Goal: Task Accomplishment & Management: Manage account settings

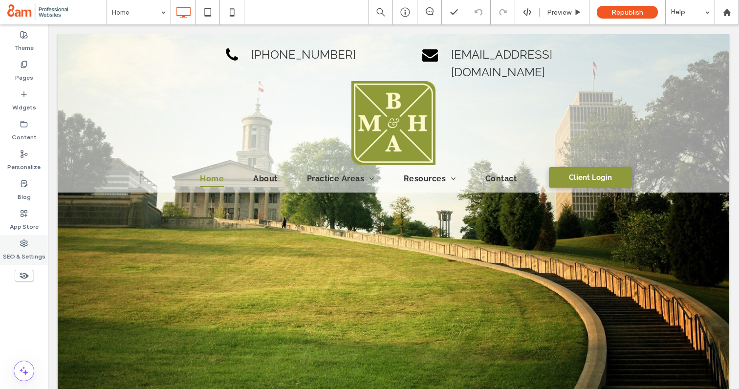
click at [28, 240] on div "SEO & Settings" at bounding box center [24, 250] width 48 height 30
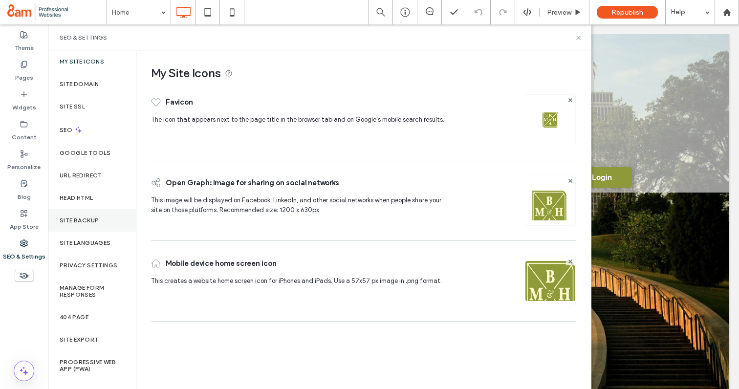
click at [89, 226] on div "Site Backup" at bounding box center [92, 220] width 88 height 22
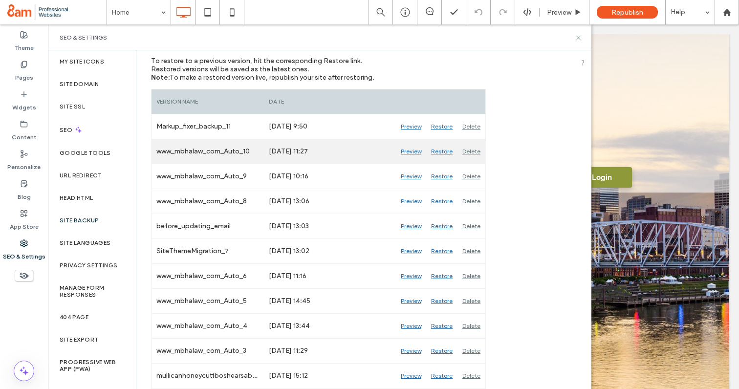
scroll to position [151, 0]
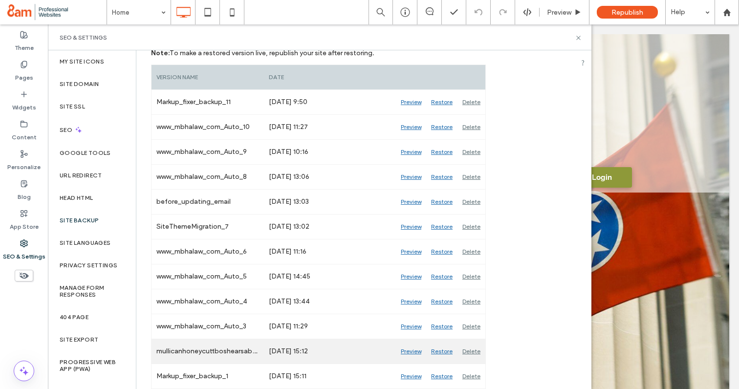
click at [408, 351] on div "Preview" at bounding box center [411, 351] width 30 height 24
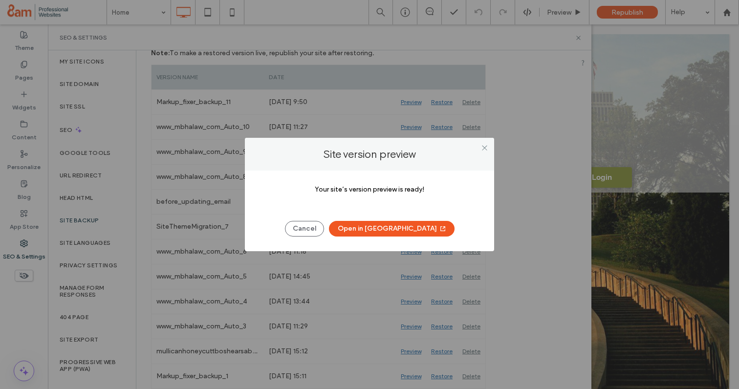
click at [391, 232] on button "Open in [GEOGRAPHIC_DATA]" at bounding box center [392, 229] width 126 height 16
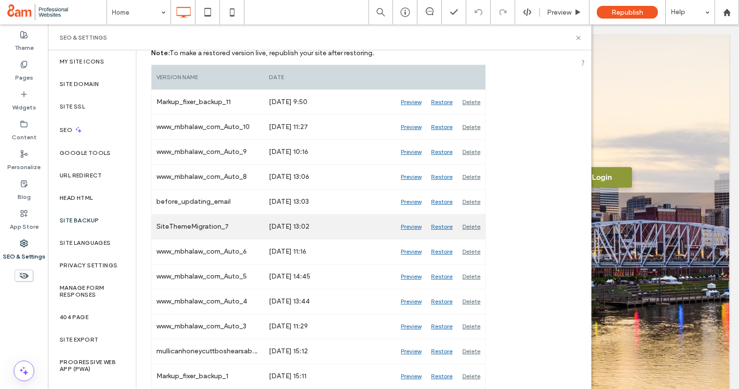
click at [409, 226] on div "Preview" at bounding box center [411, 227] width 30 height 24
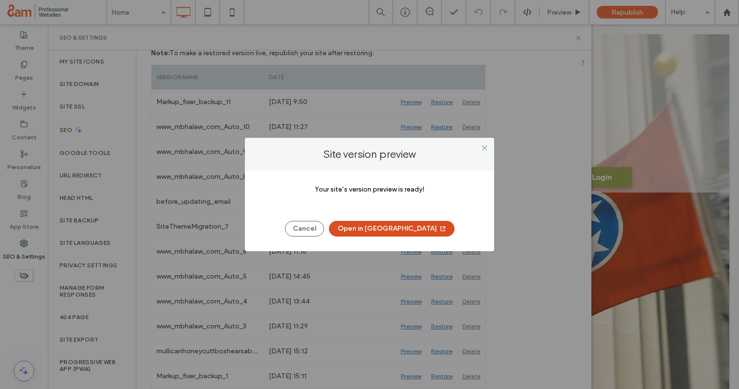
click at [368, 229] on button "Open in [GEOGRAPHIC_DATA]" at bounding box center [392, 229] width 126 height 16
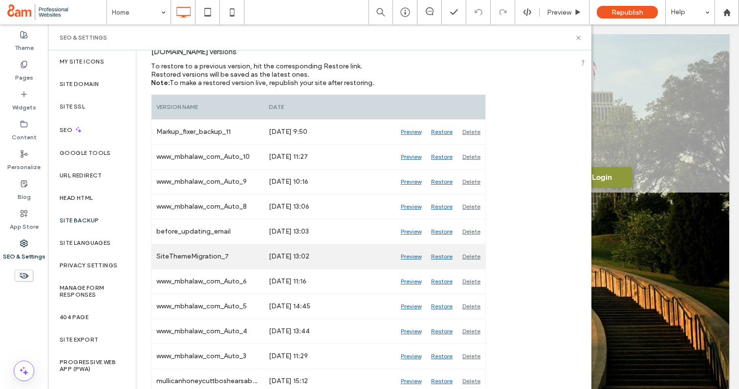
scroll to position [110, 0]
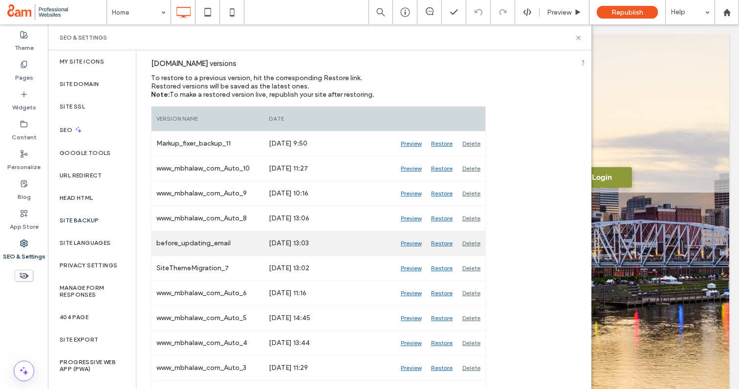
click at [412, 245] on div "Preview" at bounding box center [411, 243] width 30 height 24
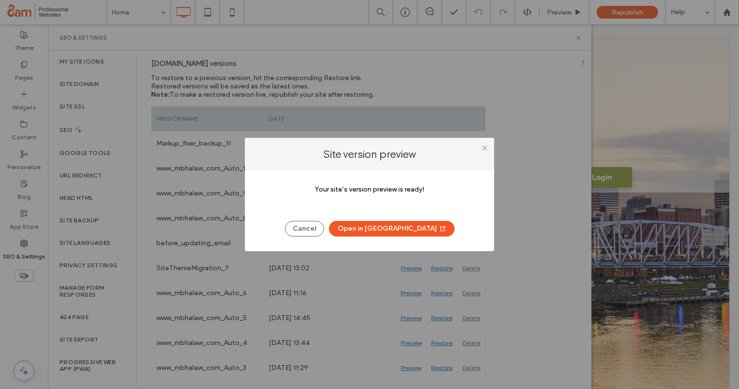
click at [373, 227] on button "Open in [GEOGRAPHIC_DATA]" at bounding box center [392, 229] width 126 height 16
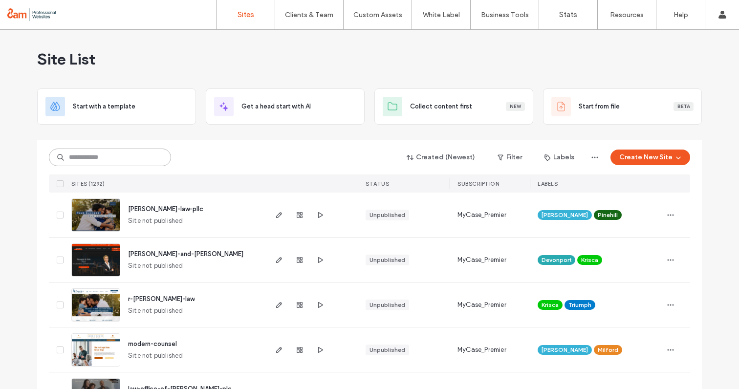
click at [93, 162] on input at bounding box center [110, 158] width 122 height 18
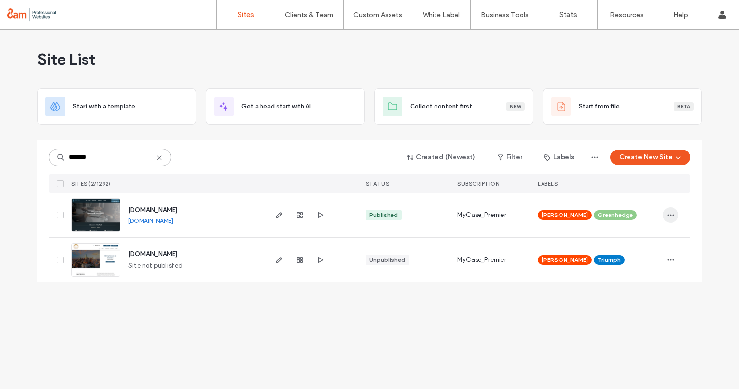
type input "*******"
click at [671, 213] on icon "button" at bounding box center [671, 215] width 8 height 8
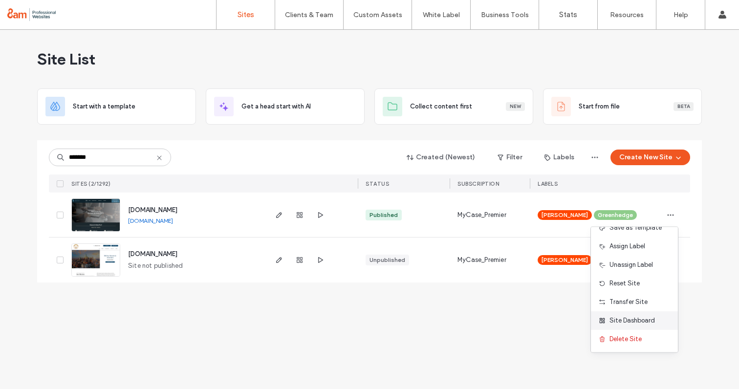
click at [614, 323] on span "Site Dashboard" at bounding box center [632, 321] width 45 height 10
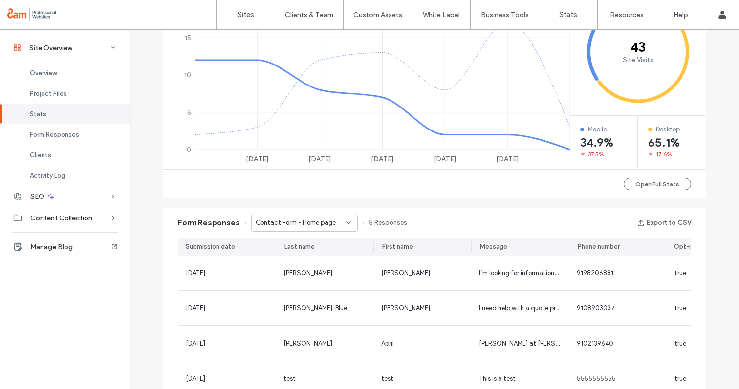
scroll to position [760, 0]
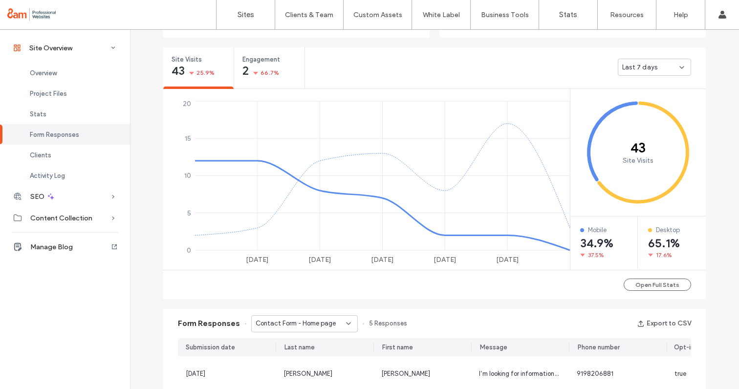
scroll to position [3, 0]
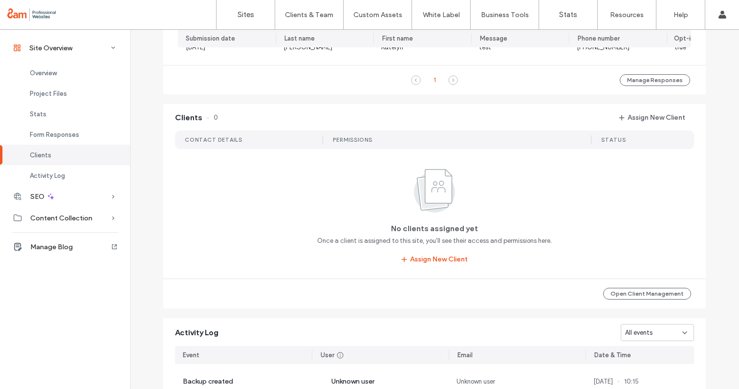
scroll to position [814, 0]
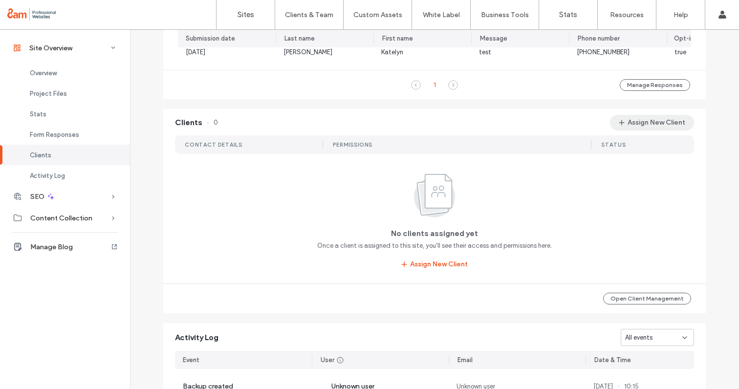
click at [637, 131] on button "Assign New Client" at bounding box center [652, 123] width 84 height 16
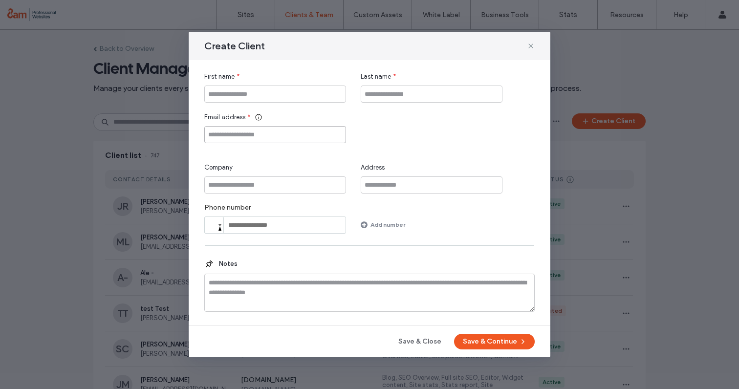
click at [286, 134] on input "Email address" at bounding box center [275, 134] width 142 height 17
paste input "**********"
type input "**********"
click at [230, 95] on input "First name" at bounding box center [275, 94] width 142 height 17
type input "*******"
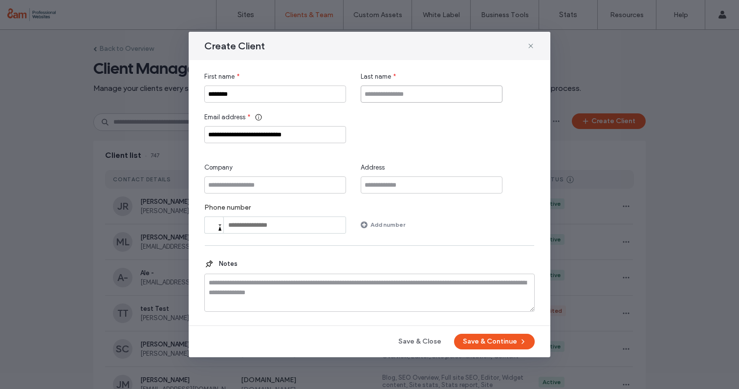
click at [393, 99] on input "Last name" at bounding box center [432, 94] width 142 height 17
type input "*********"
click at [475, 339] on button "Save & Continue" at bounding box center [494, 342] width 81 height 16
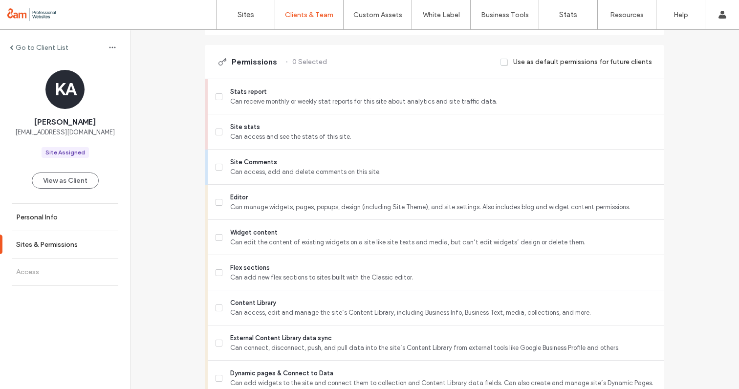
scroll to position [230, 0]
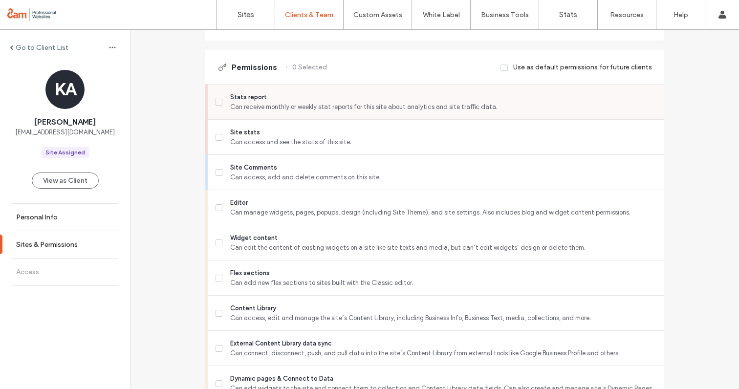
click at [219, 101] on label "Stats report Can receive monthly or weekly stat reports for this site about ana…" at bounding box center [436, 102] width 441 height 20
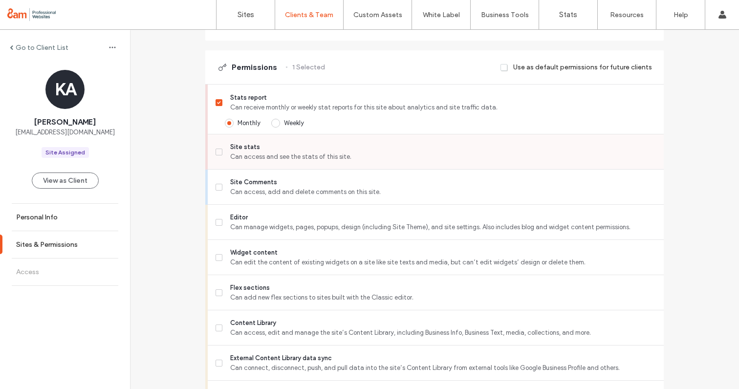
click at [216, 153] on span at bounding box center [219, 152] width 7 height 7
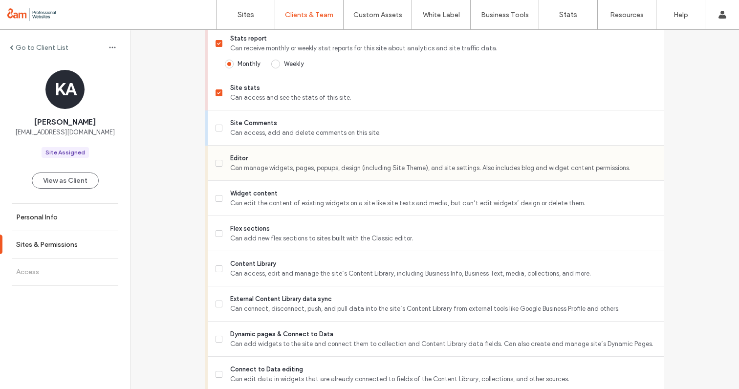
scroll to position [292, 0]
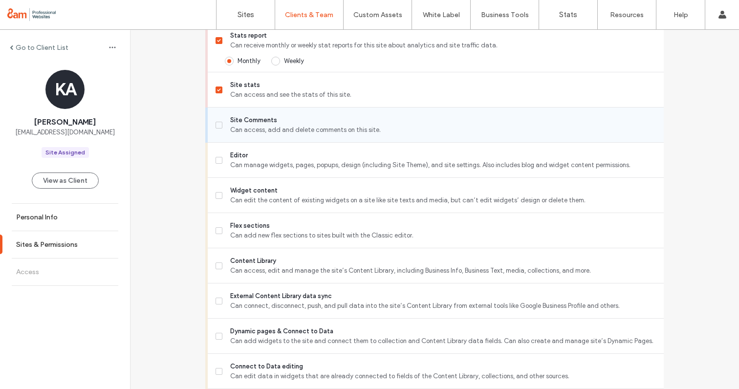
click at [219, 120] on label "Site Comments Can access, add and delete comments on this site." at bounding box center [436, 125] width 441 height 20
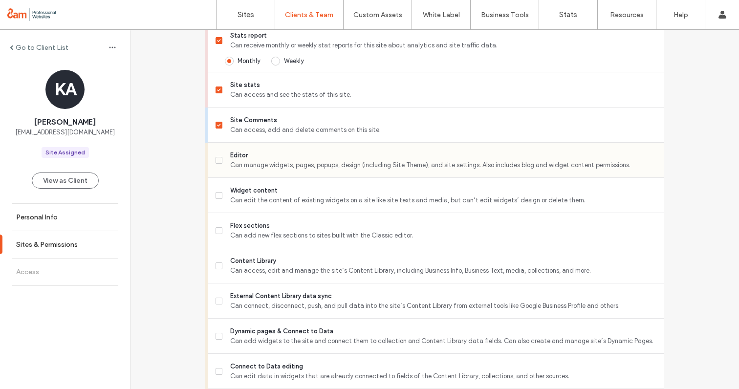
click at [216, 167] on label "Editor Can manage widgets, pages, popups, design (including Site Theme), and si…" at bounding box center [436, 161] width 441 height 20
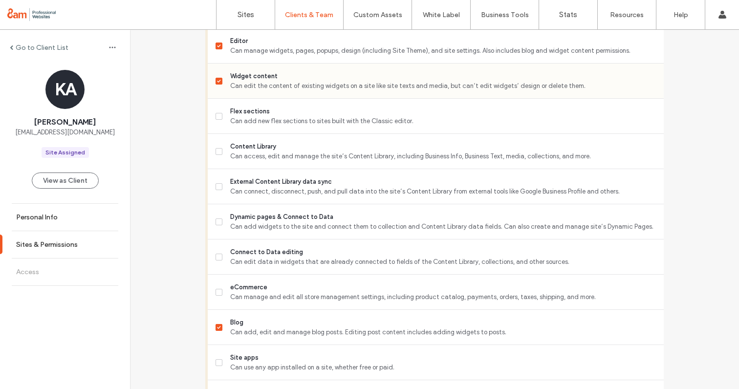
scroll to position [424, 0]
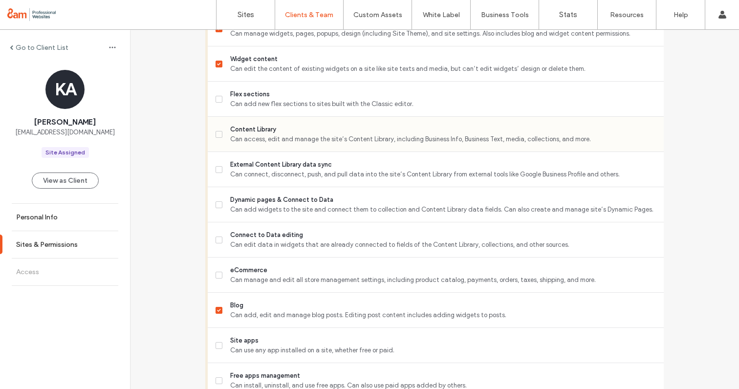
click at [216, 135] on span at bounding box center [219, 134] width 7 height 7
click at [217, 136] on span at bounding box center [219, 134] width 7 height 7
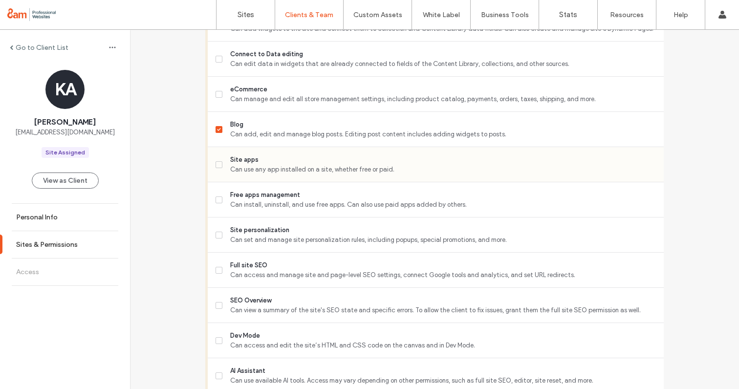
scroll to position [619, 0]
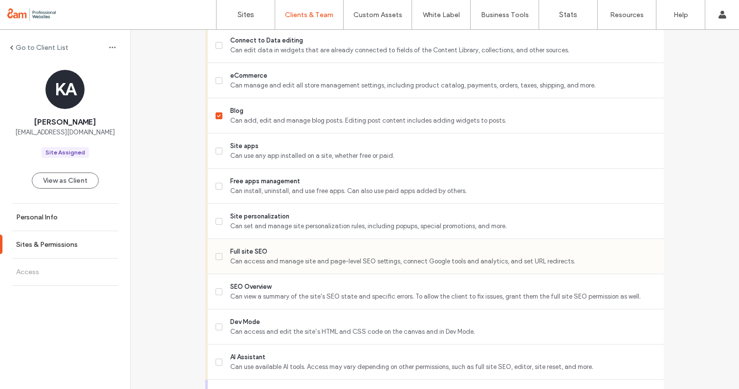
click at [217, 256] on icon at bounding box center [219, 256] width 4 height 3
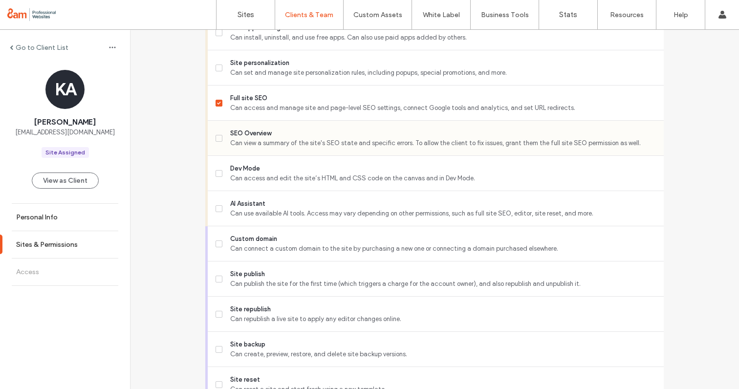
scroll to position [793, 0]
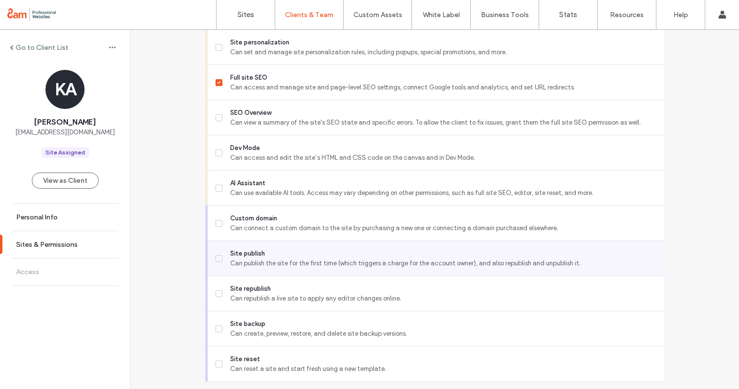
click at [217, 259] on icon at bounding box center [219, 258] width 4 height 3
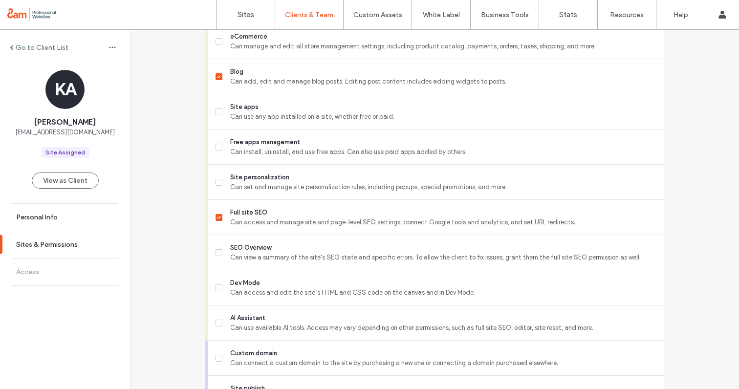
scroll to position [821, 0]
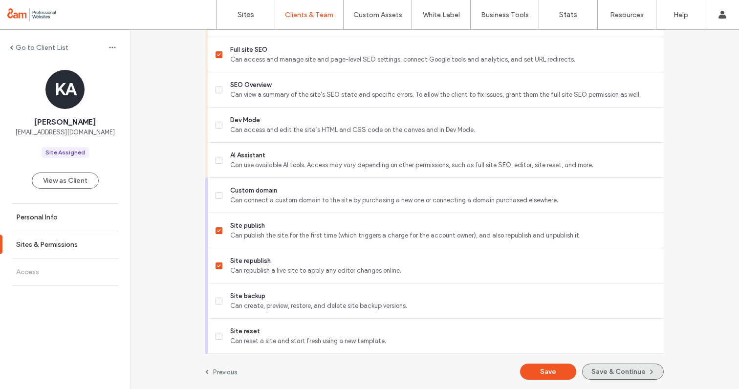
click at [609, 371] on button "Save & Continue" at bounding box center [623, 372] width 82 height 16
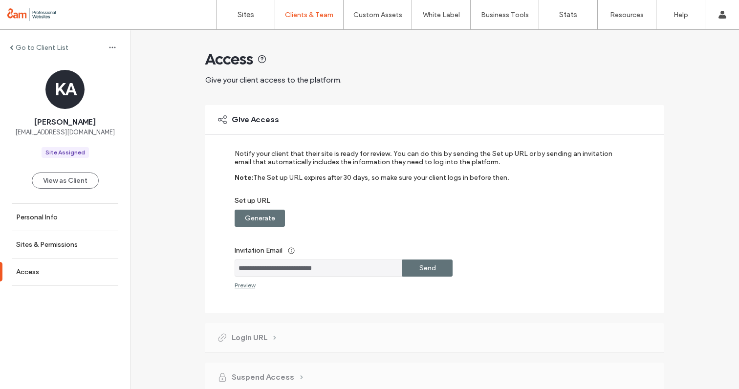
scroll to position [39, 0]
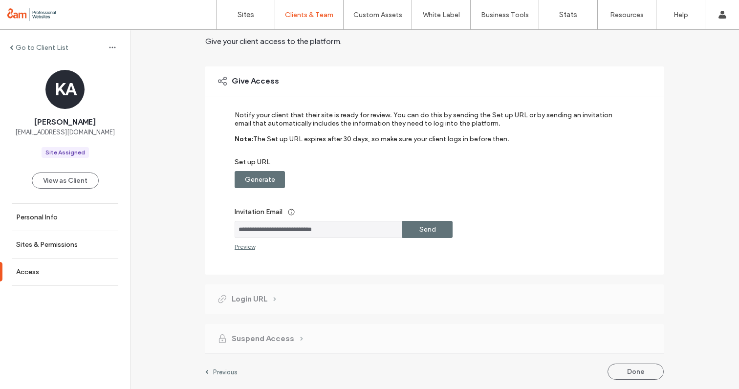
click at [430, 235] on label "Send" at bounding box center [428, 230] width 17 height 18
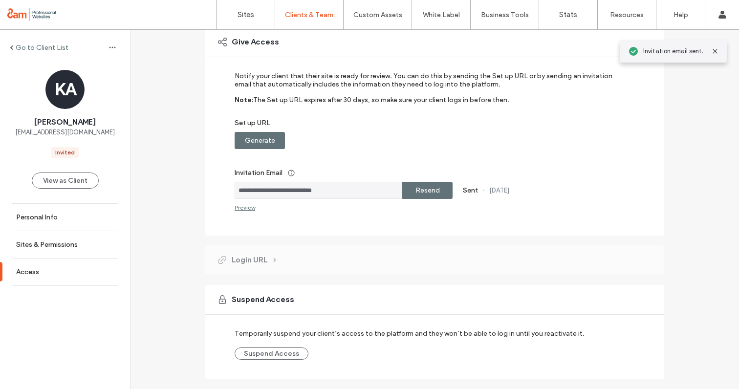
scroll to position [103, 0]
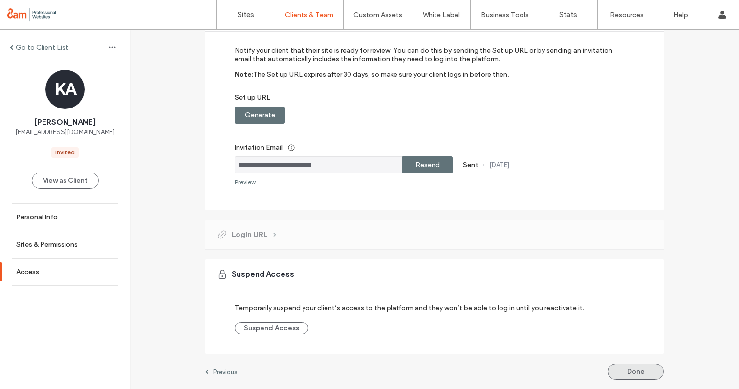
click at [623, 374] on button "Done" at bounding box center [636, 372] width 56 height 16
